Goal: Navigation & Orientation: Find specific page/section

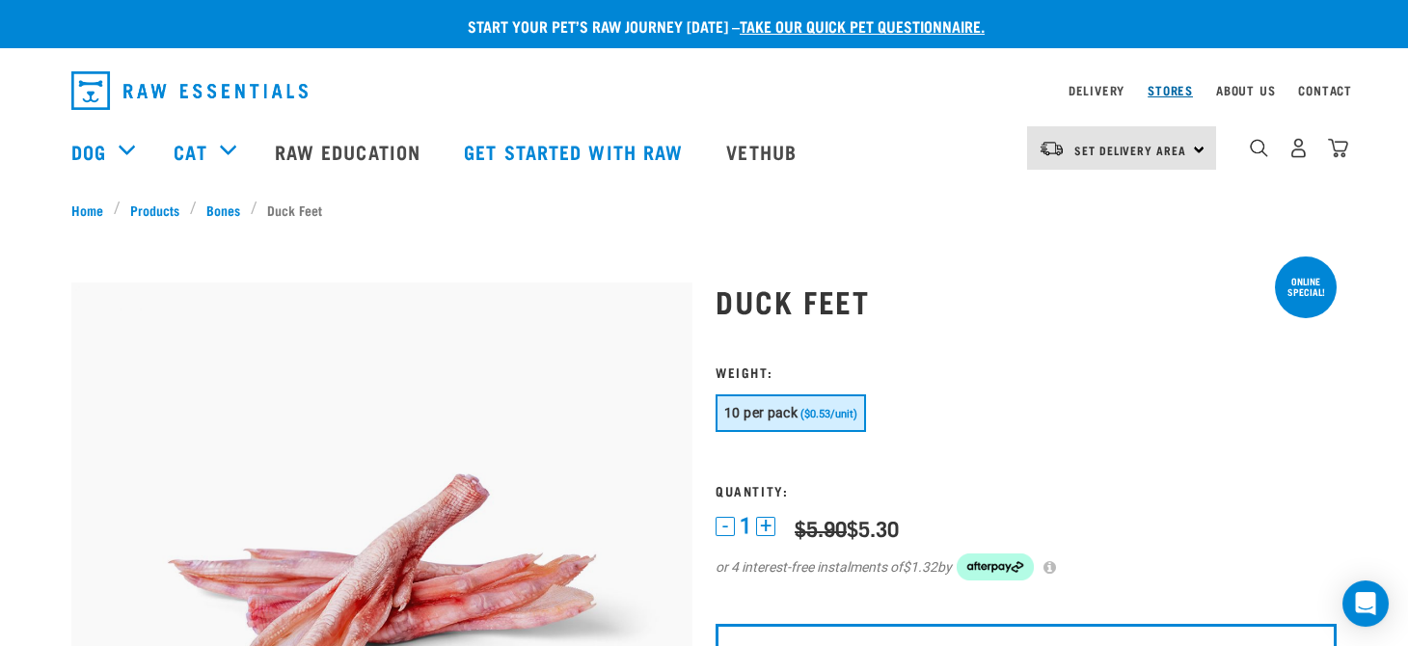
click at [1174, 87] on link "Stores" at bounding box center [1170, 90] width 45 height 7
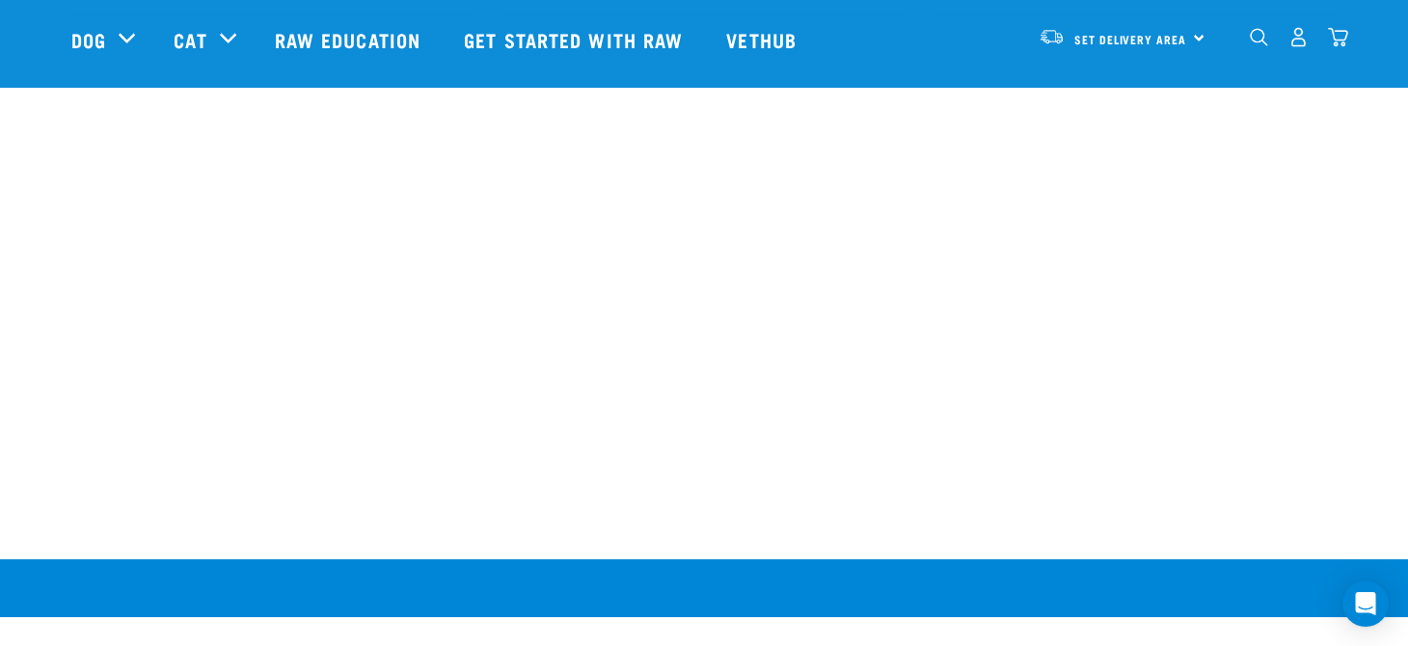
scroll to position [3309, 0]
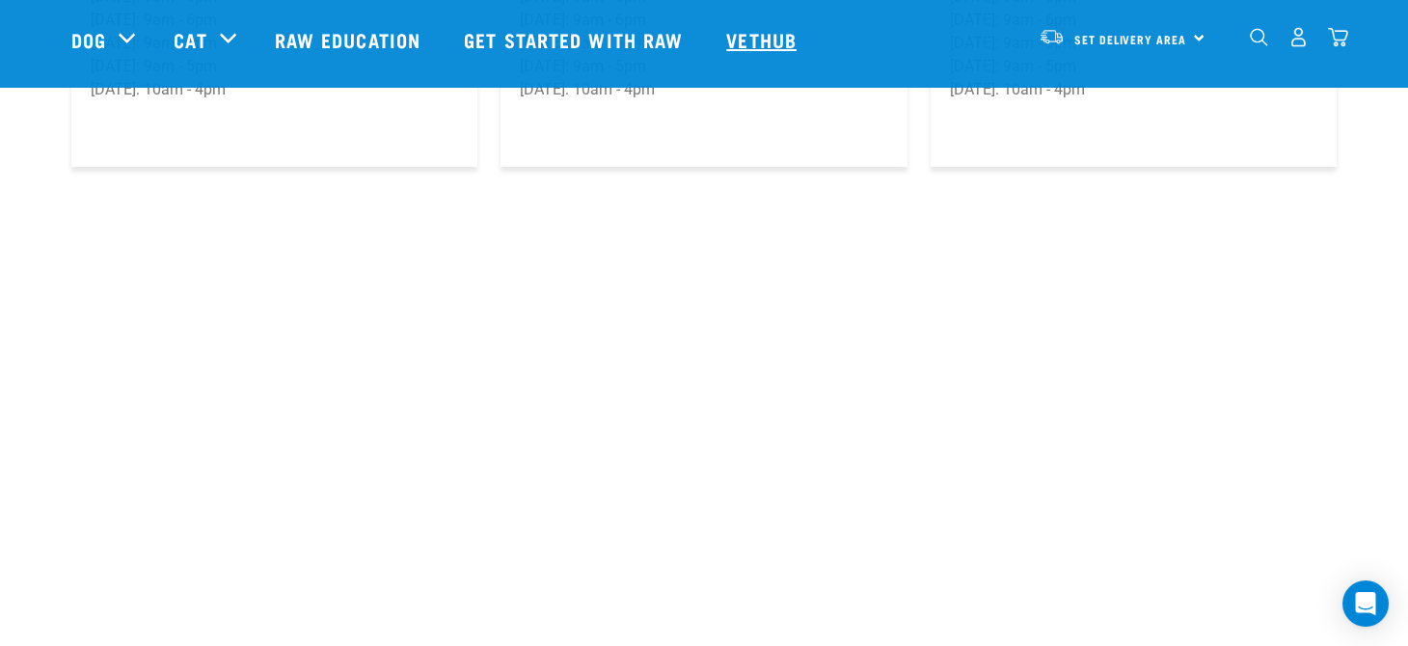
click at [761, 48] on link "Vethub" at bounding box center [764, 39] width 114 height 77
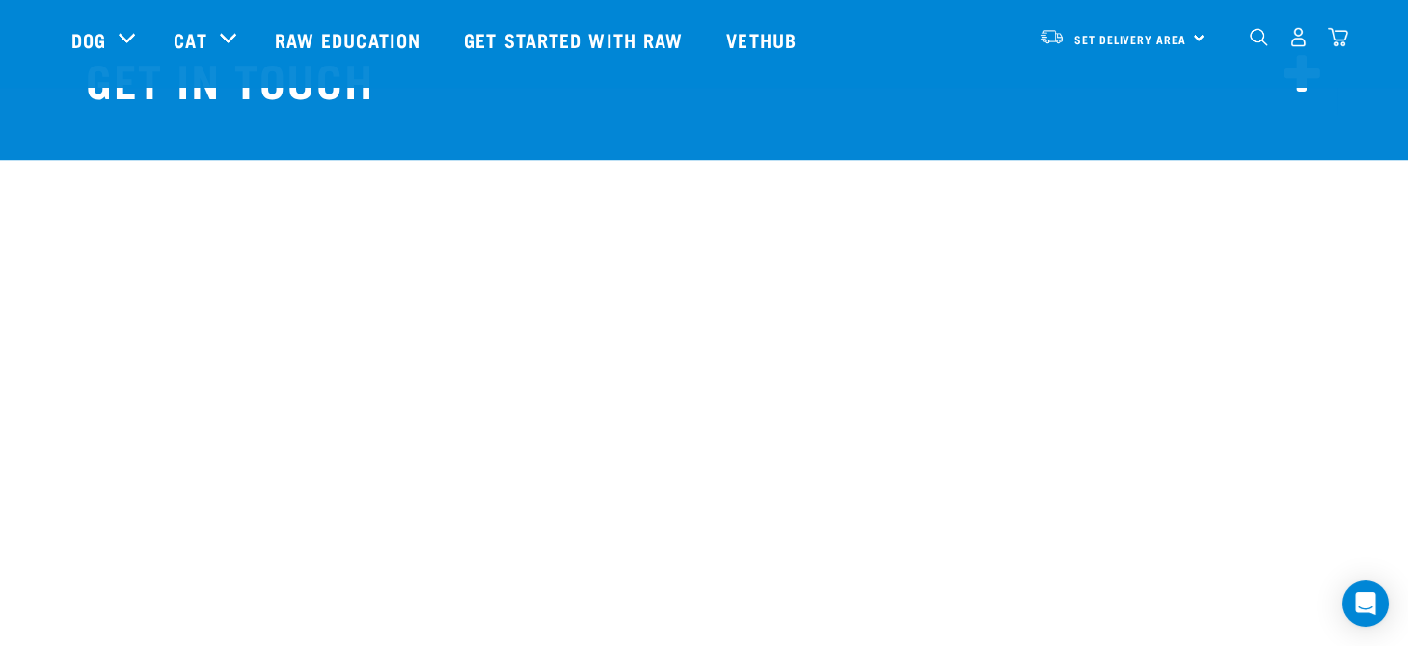
scroll to position [15867, 0]
